Goal: Transaction & Acquisition: Purchase product/service

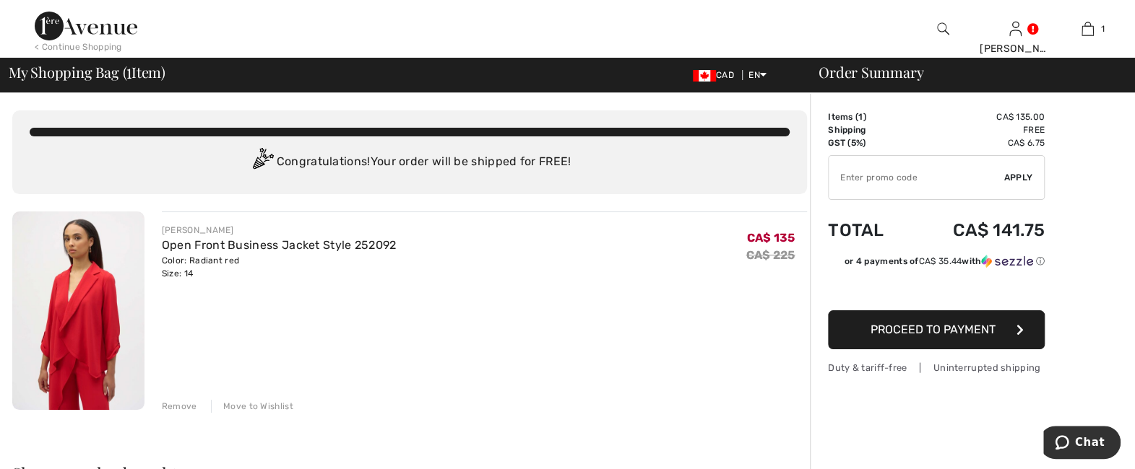
click at [192, 404] on div "Remove" at bounding box center [179, 406] width 35 height 13
